Goal: Task Accomplishment & Management: Complete application form

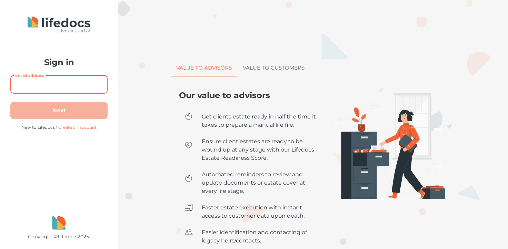
click at [30, 85] on input "Email address" at bounding box center [58, 84] width 97 height 18
type input "tomb@herefordgroup.co.za"
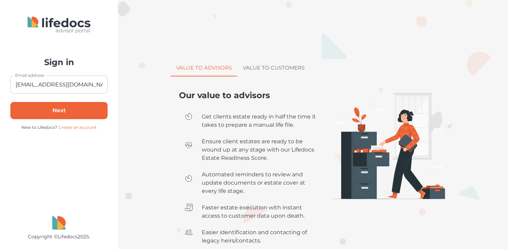
click at [55, 115] on button "Next" at bounding box center [58, 110] width 97 height 17
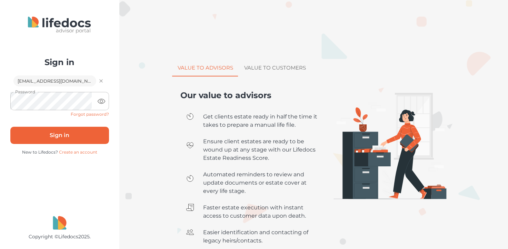
click at [66, 138] on button "Sign in" at bounding box center [59, 135] width 99 height 17
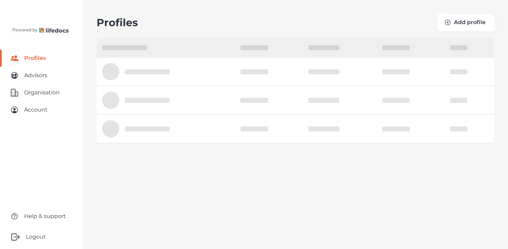
select select "10"
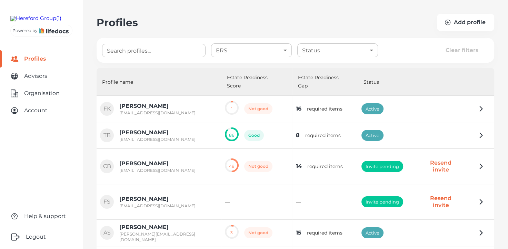
scroll to position [34, 0]
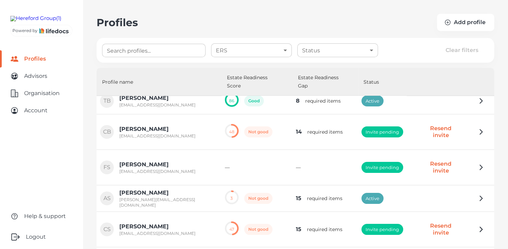
click at [442, 156] on button "Resend invite" at bounding box center [441, 167] width 56 height 23
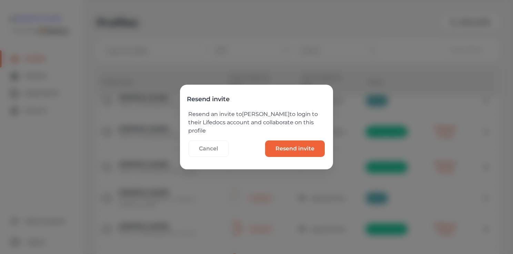
click at [304, 150] on invite "Resend invite" at bounding box center [295, 149] width 60 height 17
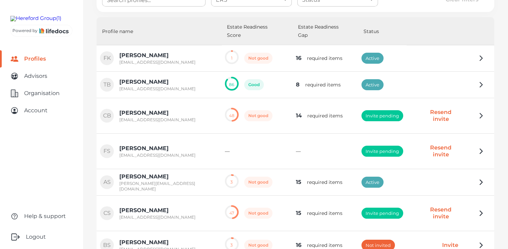
scroll to position [0, 0]
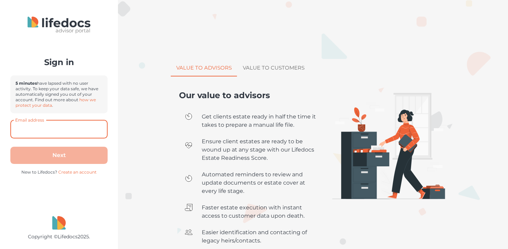
click at [31, 130] on input "Email address" at bounding box center [58, 129] width 97 height 18
type input "tomb@herefordgroup.co.za"
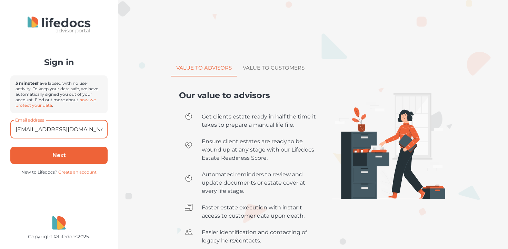
click at [66, 155] on button "Next" at bounding box center [58, 155] width 97 height 17
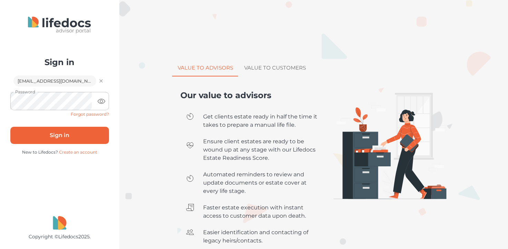
click at [58, 137] on button "Sign in" at bounding box center [59, 135] width 99 height 17
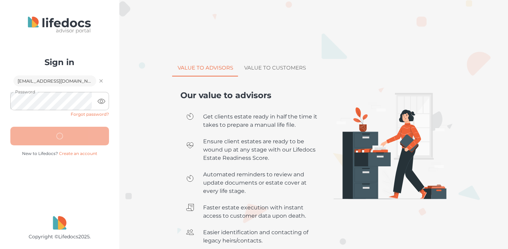
select select "10"
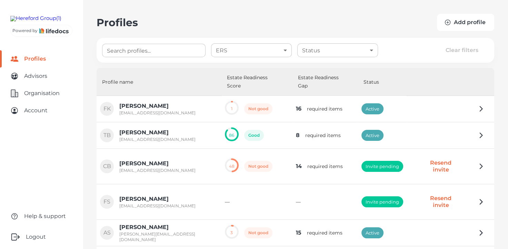
click at [475, 21] on button "Add profile" at bounding box center [465, 22] width 57 height 17
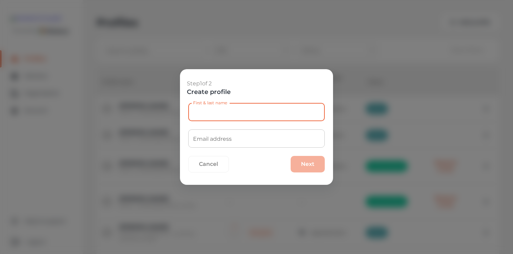
click at [194, 113] on input "First & last name" at bounding box center [256, 112] width 136 height 18
type input "Graeme Steart"
click at [197, 143] on input "Email address" at bounding box center [256, 139] width 136 height 18
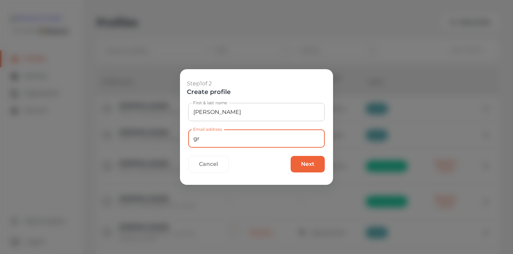
type input "g"
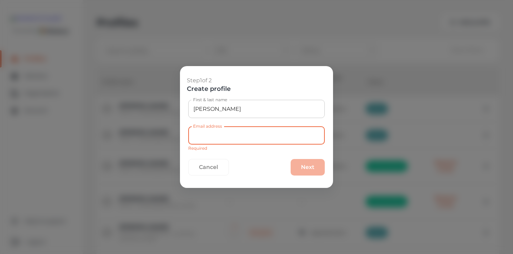
click at [196, 136] on input "Email address" at bounding box center [256, 136] width 136 height 18
paste input "graeme@synvita.co.za"
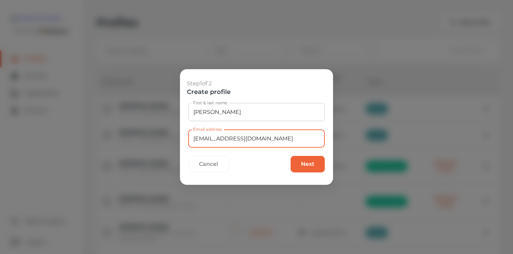
type input "graeme@synvita.co.za"
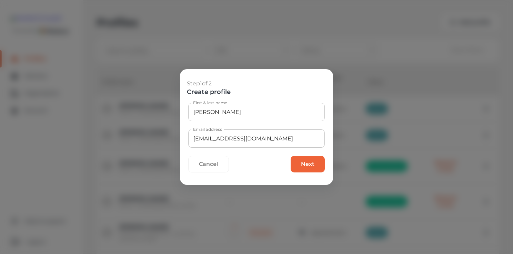
click at [314, 165] on button "Next" at bounding box center [308, 164] width 34 height 17
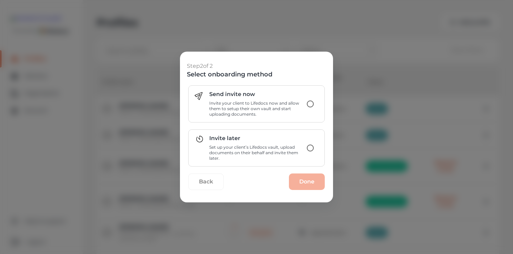
click at [310, 150] on input "Invite later Set up your client’s Lifedocs vault, upload documents on their beh…" at bounding box center [310, 148] width 14 height 14
radio input "true"
click at [304, 180] on button "Done" at bounding box center [307, 182] width 36 height 17
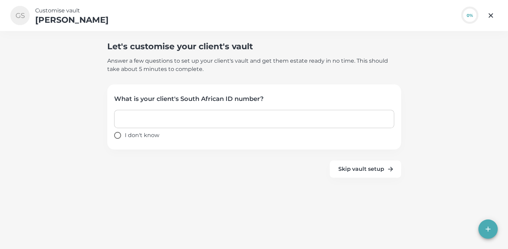
click at [139, 120] on input "text" at bounding box center [254, 119] width 280 height 18
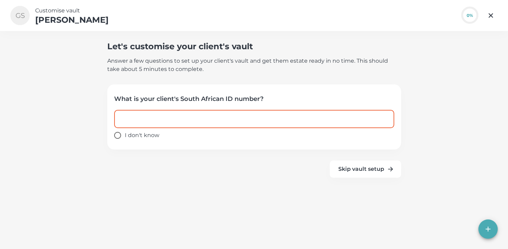
click at [130, 117] on input "text" at bounding box center [254, 119] width 280 height 18
paste input "graeme@synvita.co.za"
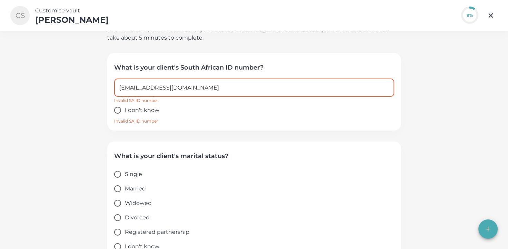
scroll to position [43, 0]
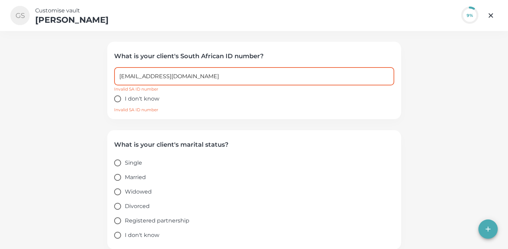
click at [186, 71] on input "graeme@synvita.co.za" at bounding box center [254, 76] width 280 height 18
type input "g"
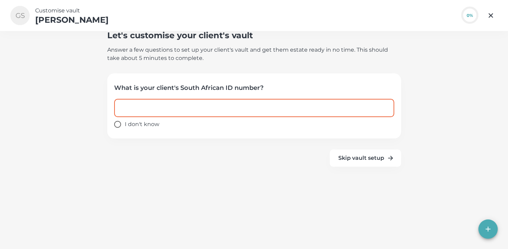
click at [128, 103] on input "text" at bounding box center [254, 108] width 280 height 18
paste input "8110225057081"
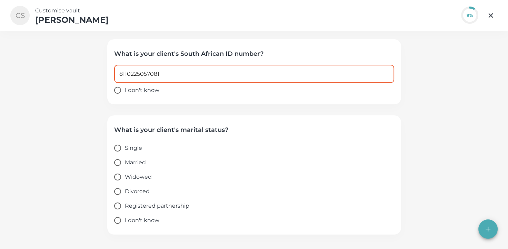
scroll to position [52, 0]
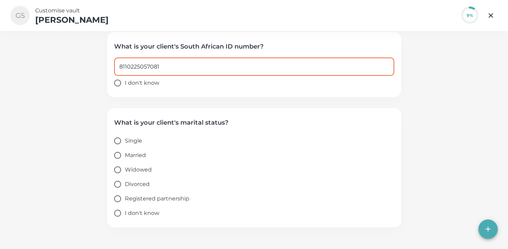
type input "8110225057081"
click at [121, 157] on input "Married" at bounding box center [117, 155] width 14 height 14
radio input "true"
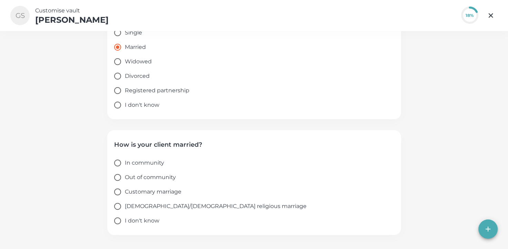
scroll to position [168, 0]
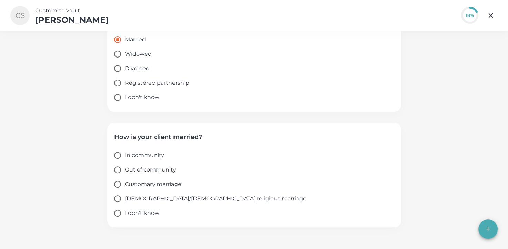
click at [122, 171] on input "Out of community" at bounding box center [117, 170] width 14 height 14
radio input "true"
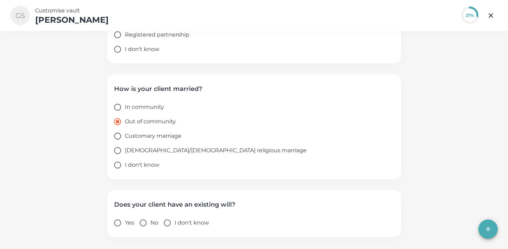
scroll to position [226, 0]
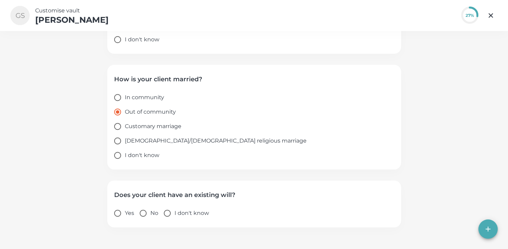
click at [120, 214] on input "Yes" at bounding box center [117, 213] width 14 height 14
radio input "true"
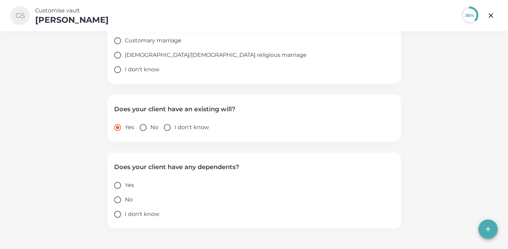
scroll to position [313, 0]
click at [120, 184] on input "Yes" at bounding box center [117, 184] width 14 height 14
radio input "true"
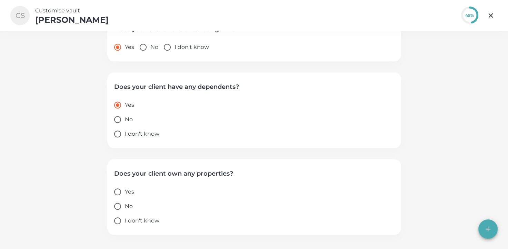
scroll to position [400, 0]
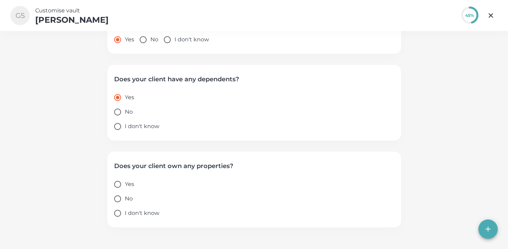
click at [121, 185] on input "Yes" at bounding box center [117, 184] width 14 height 14
radio input "true"
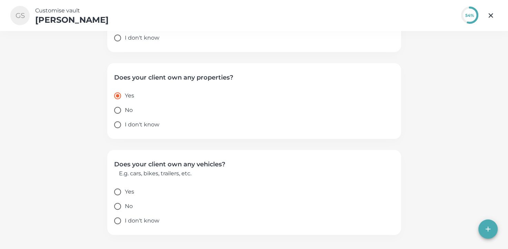
scroll to position [496, 0]
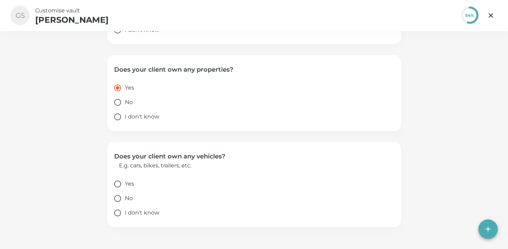
click at [119, 183] on input "Yes" at bounding box center [117, 184] width 14 height 14
radio input "true"
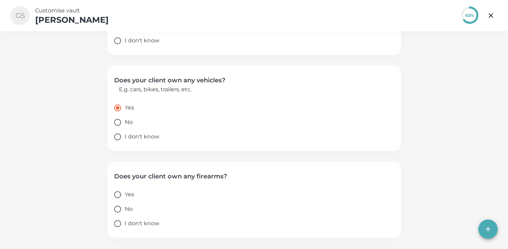
scroll to position [583, 0]
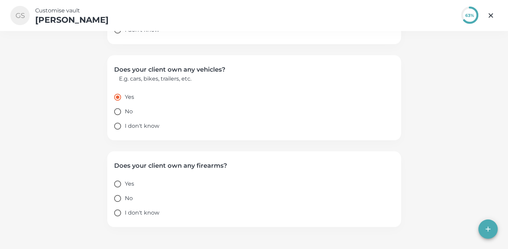
click at [119, 213] on input "I don't know" at bounding box center [117, 213] width 14 height 14
radio input "true"
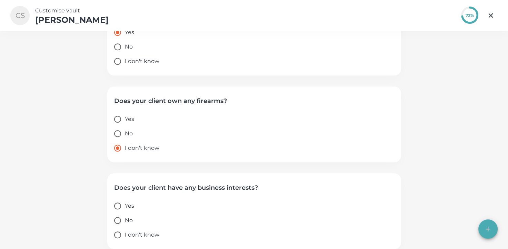
scroll to position [670, 0]
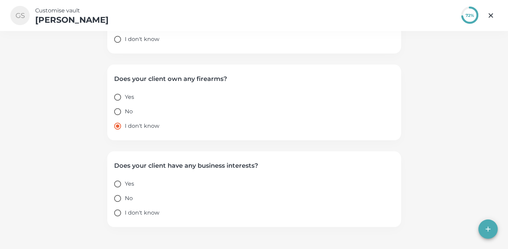
click at [121, 214] on input "I don't know" at bounding box center [117, 213] width 14 height 14
radio input "true"
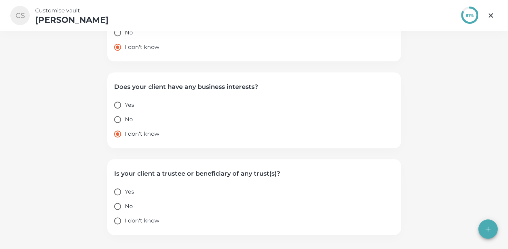
scroll to position [757, 0]
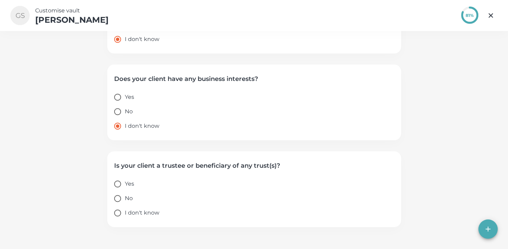
click at [120, 185] on input "Yes" at bounding box center [117, 184] width 14 height 14
radio input "true"
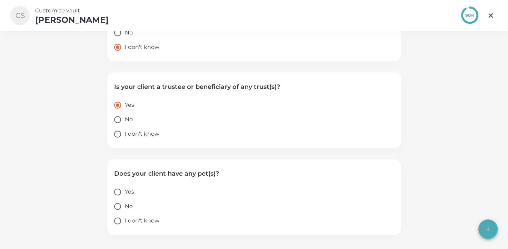
scroll to position [844, 0]
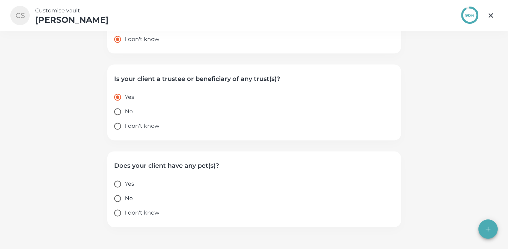
click at [119, 213] on input "I don't know" at bounding box center [117, 213] width 14 height 14
radio input "true"
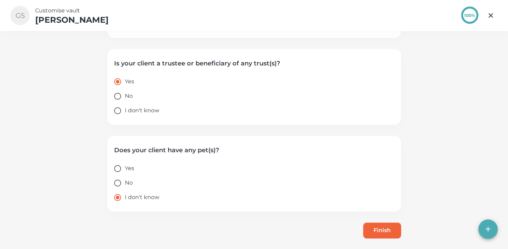
click at [375, 232] on button "Finish" at bounding box center [382, 231] width 38 height 16
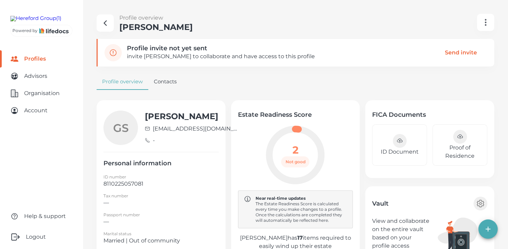
click at [466, 53] on invite "Send invite" at bounding box center [460, 53] width 53 height 16
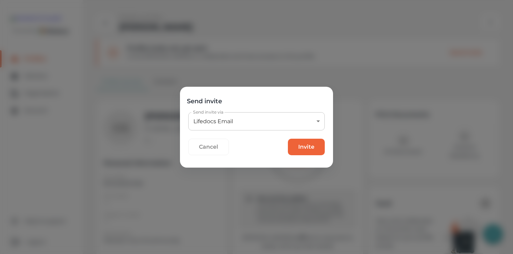
click at [316, 147] on button "Invite" at bounding box center [306, 147] width 37 height 17
